Goal: Transaction & Acquisition: Purchase product/service

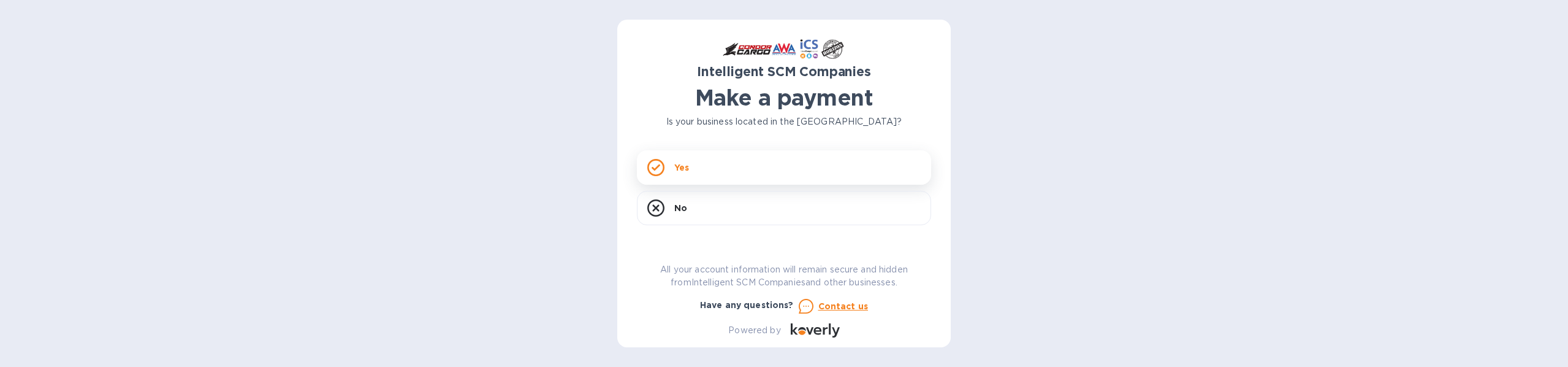
click at [672, 159] on div "Yes" at bounding box center [784, 167] width 294 height 35
click at [662, 178] on input "text" at bounding box center [789, 182] width 284 height 19
paste input "S00515477/B"
type input "S00515477/B"
click at [649, 213] on input "text" at bounding box center [724, 217] width 164 height 19
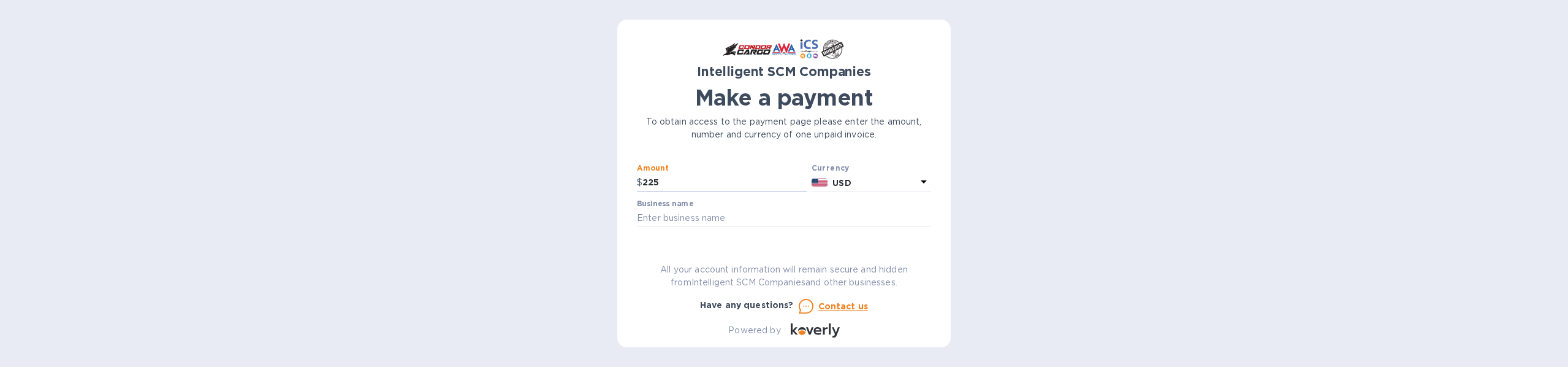
scroll to position [61, 0]
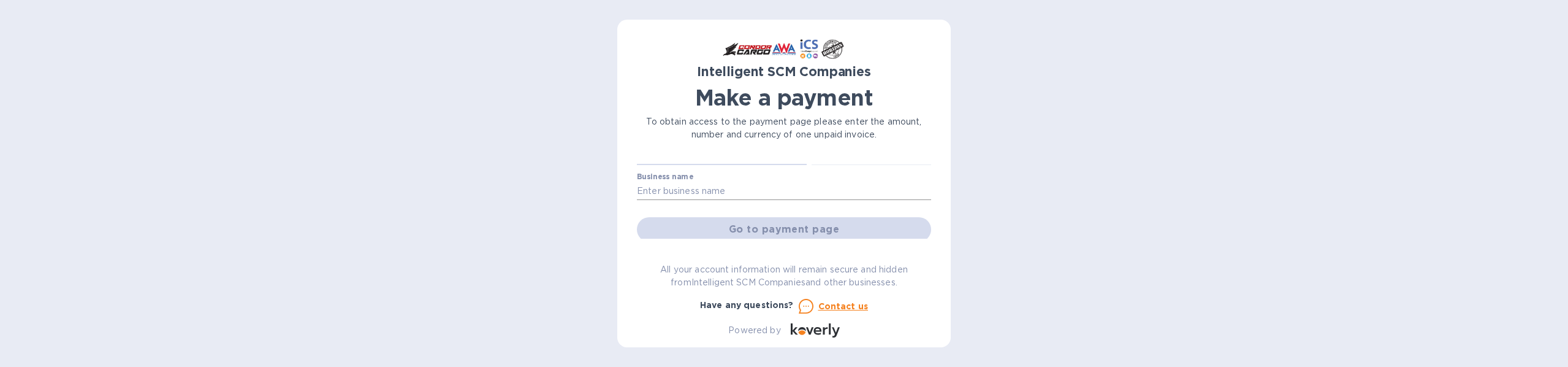
type input "225"
click at [740, 189] on input "text" at bounding box center [784, 192] width 294 height 19
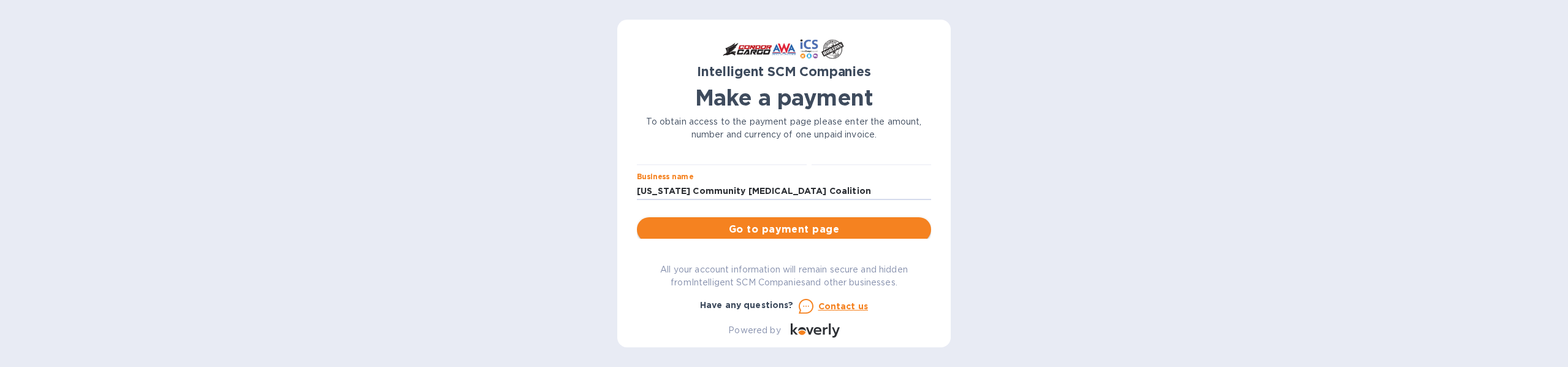
type input "[US_STATE] Community [MEDICAL_DATA] Coalition"
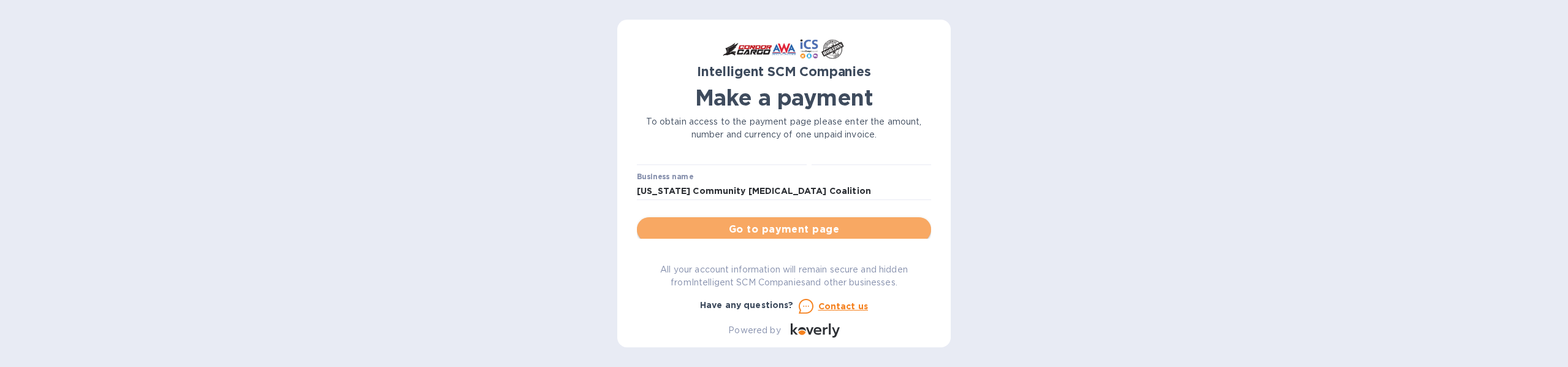
click at [890, 223] on span "Go to payment page" at bounding box center [784, 230] width 275 height 15
